Goal: Task Accomplishment & Management: Manage account settings

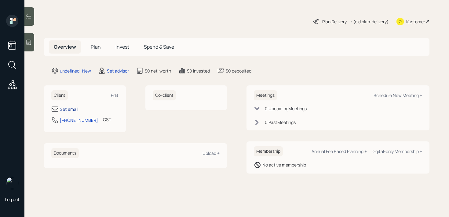
click at [74, 106] on div "Set email" at bounding box center [69, 109] width 18 height 6
select select "America/[GEOGRAPHIC_DATA]"
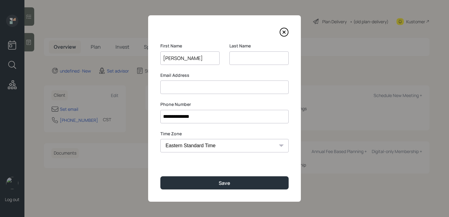
type input "[PERSON_NAME]"
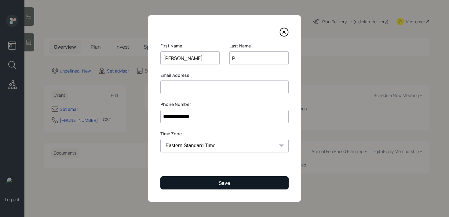
type input "P"
click at [268, 186] on button "Save" at bounding box center [224, 182] width 128 height 13
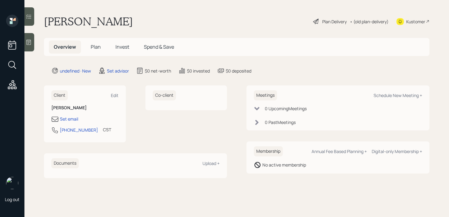
click at [32, 51] on main "Pascal P Plan Delivery • (old plan-delivery) Kustomer Overview Plan Invest Spen…" at bounding box center [236, 108] width 425 height 217
click at [30, 46] on div at bounding box center [29, 42] width 10 height 18
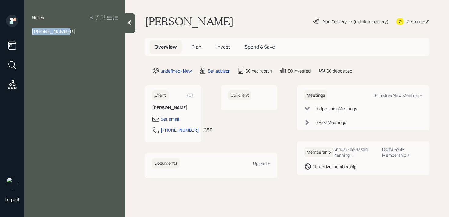
drag, startPoint x: 75, startPoint y: 28, endPoint x: 0, endPoint y: 28, distance: 74.9
click at [0, 28] on div "Log out Notes [PHONE_NUMBER] Pascal P Plan Delivery • (old plan-delivery) Kusto…" at bounding box center [224, 108] width 449 height 217
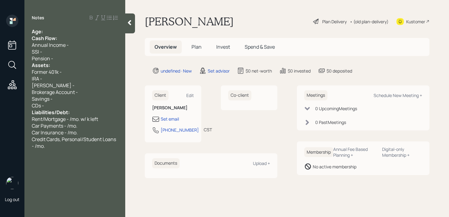
click at [49, 31] on div "Age:" at bounding box center [75, 31] width 86 height 7
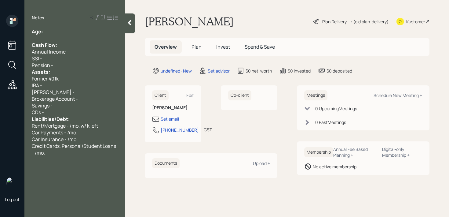
click at [72, 63] on div "Pension -" at bounding box center [75, 65] width 86 height 7
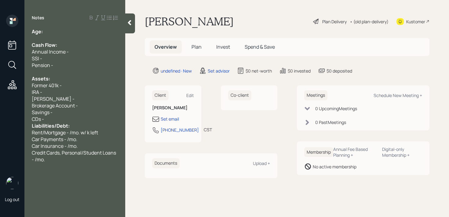
click at [81, 116] on div "CDs -" at bounding box center [75, 118] width 86 height 7
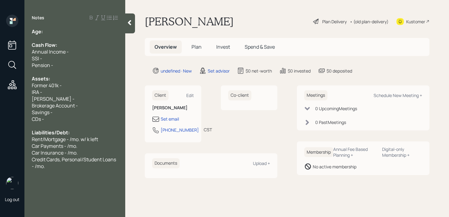
click at [73, 31] on div "Age:" at bounding box center [75, 31] width 86 height 7
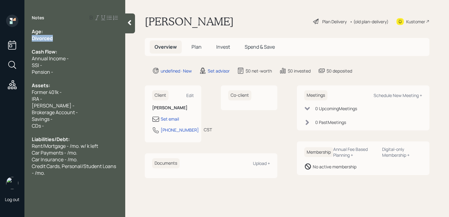
drag, startPoint x: 68, startPoint y: 39, endPoint x: 8, endPoint y: 39, distance: 59.6
click at [8, 39] on div "Log out Notes Age: Divorced Cash Flow: Annual Income - SSI - Pension - Assets: …" at bounding box center [224, 108] width 449 height 217
click at [71, 56] on div "Annual Income -" at bounding box center [75, 58] width 86 height 7
click at [68, 32] on div "Age:" at bounding box center [75, 31] width 86 height 7
drag, startPoint x: 51, startPoint y: 31, endPoint x: 45, endPoint y: 31, distance: 6.1
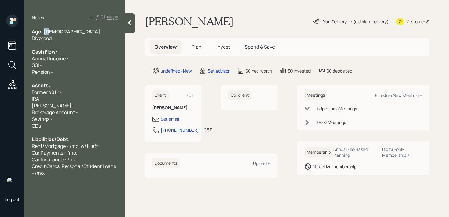
click at [45, 31] on div "Age: [DEMOGRAPHIC_DATA]" at bounding box center [75, 31] width 86 height 7
click at [82, 31] on div "Age: [DEMOGRAPHIC_DATA]" at bounding box center [75, 31] width 86 height 7
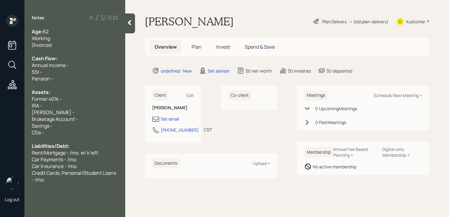
click at [71, 71] on div "SSI -" at bounding box center [75, 71] width 86 height 7
click at [71, 76] on div "Pension -" at bounding box center [75, 78] width 86 height 7
click at [82, 46] on div "Divorced" at bounding box center [75, 45] width 86 height 7
click at [87, 41] on div "Working" at bounding box center [75, 38] width 86 height 7
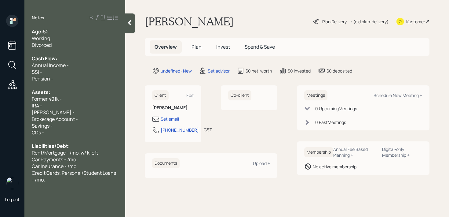
click at [86, 100] on div "Former 401k -" at bounding box center [75, 98] width 86 height 7
click at [86, 101] on div "Former 401k -" at bounding box center [75, 98] width 86 height 7
drag, startPoint x: 82, startPoint y: 97, endPoint x: 4, endPoint y: 97, distance: 77.9
click at [6, 97] on div "Log out Notes Age: [DEMOGRAPHIC_DATA] Working Divorced Cash Flow: Annual Income…" at bounding box center [224, 108] width 449 height 217
click at [33, 100] on span "Former 401k -" at bounding box center [47, 98] width 30 height 7
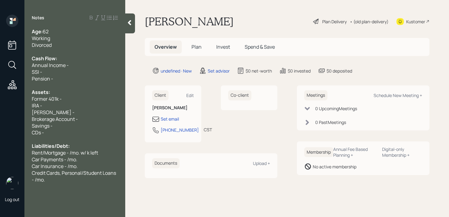
click at [63, 100] on div "Former 401k -" at bounding box center [75, 98] width 86 height 7
click at [63, 101] on div "Former 401k -" at bounding box center [75, 98] width 86 height 7
drag, startPoint x: 48, startPoint y: 99, endPoint x: 24, endPoint y: 99, distance: 23.5
click at [24, 99] on div "Log out Notes Age: [DEMOGRAPHIC_DATA] Working Divorced Cash Flow: Annual Income…" at bounding box center [224, 108] width 449 height 217
click at [93, 99] on div "Current 401k -" at bounding box center [75, 98] width 86 height 7
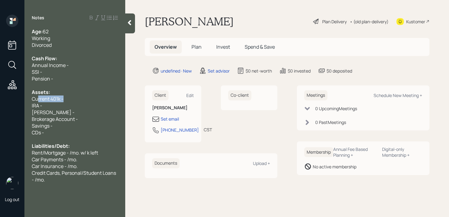
drag, startPoint x: 93, startPoint y: 99, endPoint x: 16, endPoint y: 98, distance: 76.7
click at [18, 99] on div "Log out Notes Age: [DEMOGRAPHIC_DATA] Working Divorced Cash Flow: Annual Income…" at bounding box center [224, 108] width 449 height 217
click at [18, 98] on div "Log out" at bounding box center [12, 108] width 24 height 217
click at [68, 101] on div "Current 401k -" at bounding box center [75, 98] width 86 height 7
drag, startPoint x: 61, startPoint y: 100, endPoint x: 16, endPoint y: 100, distance: 45.5
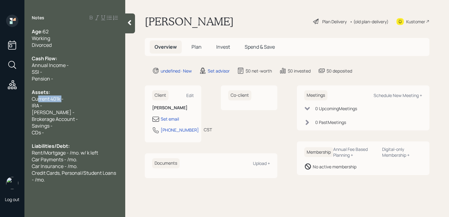
click at [16, 100] on div "Log out Notes Age: [DEMOGRAPHIC_DATA] Working Divorced Cash Flow: Annual Income…" at bounding box center [224, 108] width 449 height 217
click at [51, 106] on div "IRA -" at bounding box center [75, 105] width 86 height 7
drag, startPoint x: 48, startPoint y: 98, endPoint x: 0, endPoint y: 98, distance: 47.7
click at [0, 98] on div "Log out Notes Age: [DEMOGRAPHIC_DATA] Working Divorced Cash Flow: Annual Income…" at bounding box center [224, 108] width 449 height 217
click at [44, 109] on span "[PERSON_NAME] -" at bounding box center [53, 112] width 43 height 7
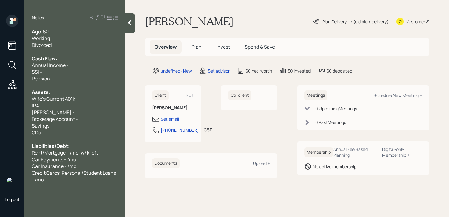
click at [54, 107] on div "IRA -" at bounding box center [75, 105] width 86 height 7
click at [74, 94] on div "Assets:" at bounding box center [75, 92] width 86 height 7
click at [81, 94] on div "Assets:" at bounding box center [75, 92] width 86 height 7
click at [85, 98] on div "Wife's Current 401k -" at bounding box center [75, 98] width 86 height 7
click at [77, 104] on div "IRA - k" at bounding box center [75, 105] width 86 height 7
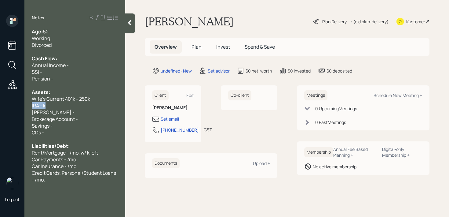
drag, startPoint x: 60, startPoint y: 104, endPoint x: 0, endPoint y: 100, distance: 59.7
click at [0, 100] on div "Log out Notes Age: [DEMOGRAPHIC_DATA] Working Divorced Cash Flow: Annual Income…" at bounding box center [224, 108] width 449 height 217
click at [57, 107] on div "IRA - k" at bounding box center [75, 105] width 86 height 7
drag, startPoint x: 61, startPoint y: 107, endPoint x: 0, endPoint y: 102, distance: 61.6
click at [0, 102] on div "Log out Notes Age: [DEMOGRAPHIC_DATA] Working Divorced Cash Flow: Annual Income…" at bounding box center [224, 108] width 449 height 217
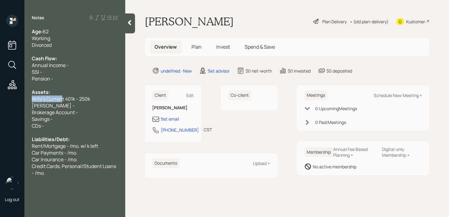
drag, startPoint x: 61, startPoint y: 101, endPoint x: 0, endPoint y: 101, distance: 61.4
click at [0, 101] on div "Log out Notes Age: [DEMOGRAPHIC_DATA] Working Divorced Cash Flow: Annual Income…" at bounding box center [224, 108] width 449 height 217
drag, startPoint x: 61, startPoint y: 107, endPoint x: 0, endPoint y: 107, distance: 60.8
click at [0, 107] on div "Log out Notes Age: [DEMOGRAPHIC_DATA] Working Divorced Cash Flow: Annual Income…" at bounding box center [224, 108] width 449 height 217
drag, startPoint x: 57, startPoint y: 118, endPoint x: 0, endPoint y: 118, distance: 56.5
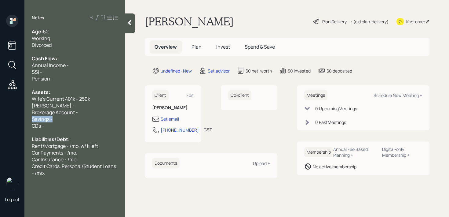
click at [0, 118] on div "Log out Notes Age: [DEMOGRAPHIC_DATA] Working Divorced Cash Flow: Annual Income…" at bounding box center [224, 108] width 449 height 217
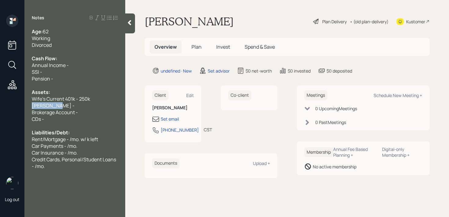
drag, startPoint x: 57, startPoint y: 104, endPoint x: 0, endPoint y: 104, distance: 56.5
click at [0, 104] on div "Log out Notes Age: [DEMOGRAPHIC_DATA] Working Divorced Cash Flow: Annual Income…" at bounding box center [224, 108] width 449 height 217
click at [174, 118] on div "Set email" at bounding box center [170, 118] width 18 height 6
select select "America/[GEOGRAPHIC_DATA]"
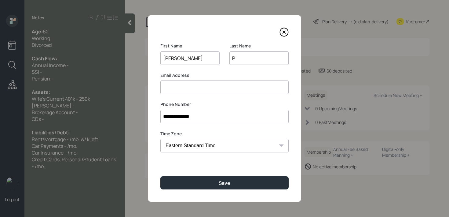
click at [190, 84] on input at bounding box center [224, 86] width 128 height 13
type input "P"
click at [225, 81] on input "pascalpavipni" at bounding box center [224, 86] width 128 height 13
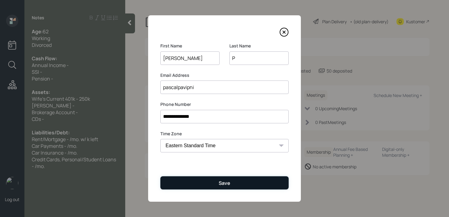
click at [209, 176] on button "Save" at bounding box center [224, 182] width 128 height 13
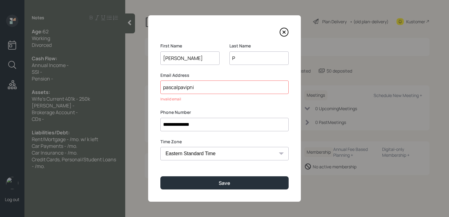
click at [225, 82] on input "pascalpavipni" at bounding box center [224, 86] width 128 height 13
click at [225, 84] on input "pascalpavipni" at bounding box center [224, 86] width 128 height 13
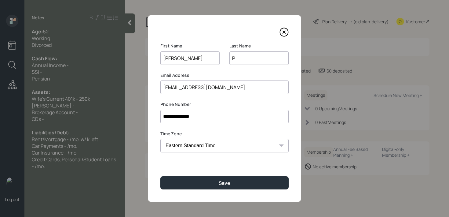
type input "[EMAIL_ADDRESS][DOMAIN_NAME]"
click at [243, 80] on div "Email Address [EMAIL_ADDRESS][DOMAIN_NAME]" at bounding box center [224, 83] width 128 height 22
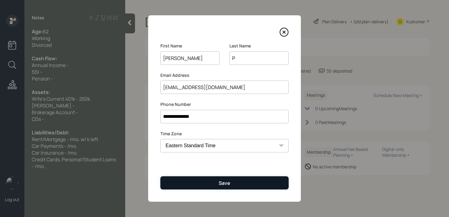
click at [235, 180] on button "Save" at bounding box center [224, 182] width 128 height 13
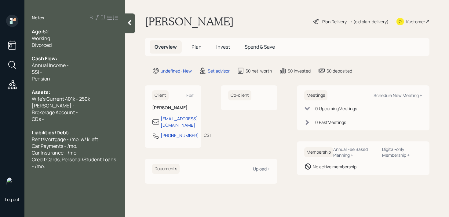
click at [135, 26] on div at bounding box center [130, 23] width 10 height 20
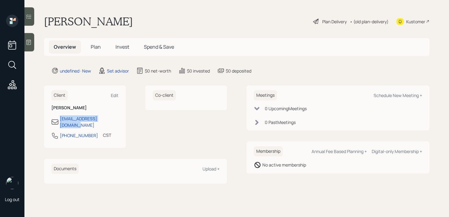
drag, startPoint x: 112, startPoint y: 118, endPoint x: 60, endPoint y: 119, distance: 52.9
click at [60, 119] on div "[EMAIL_ADDRESS][DOMAIN_NAME]" at bounding box center [84, 121] width 67 height 13
click at [404, 21] on div "Kustomer" at bounding box center [413, 21] width 33 height 13
